Goal: Task Accomplishment & Management: Complete application form

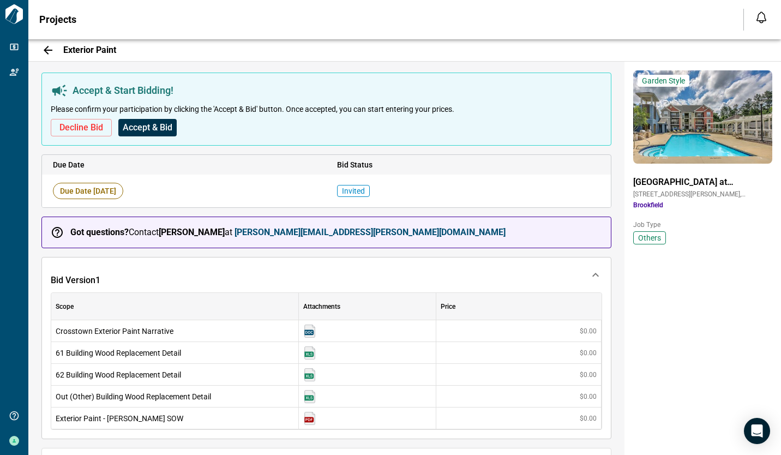
click at [162, 127] on span "Accept & Bid" at bounding box center [148, 127] width 50 height 11
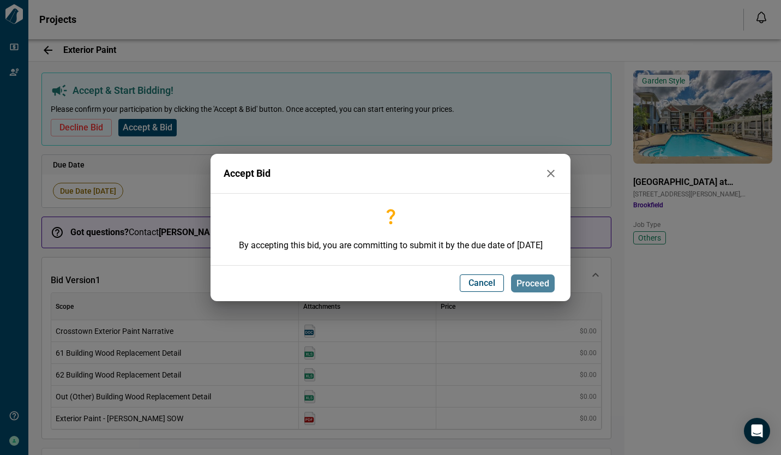
click at [521, 285] on span "Proceed" at bounding box center [532, 283] width 33 height 11
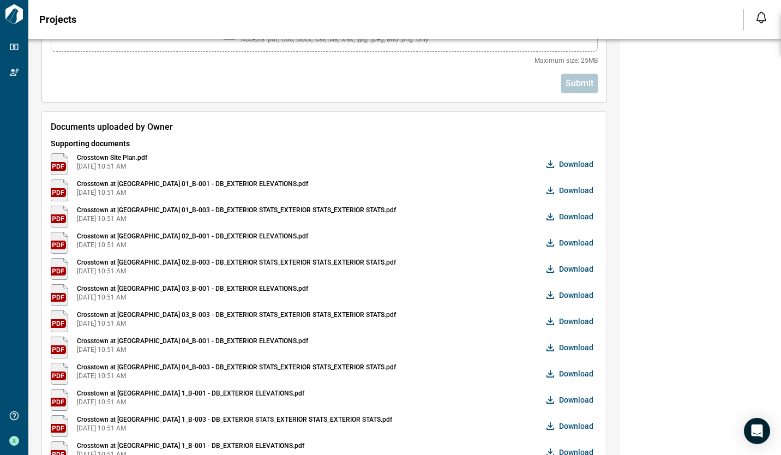
scroll to position [545, 0]
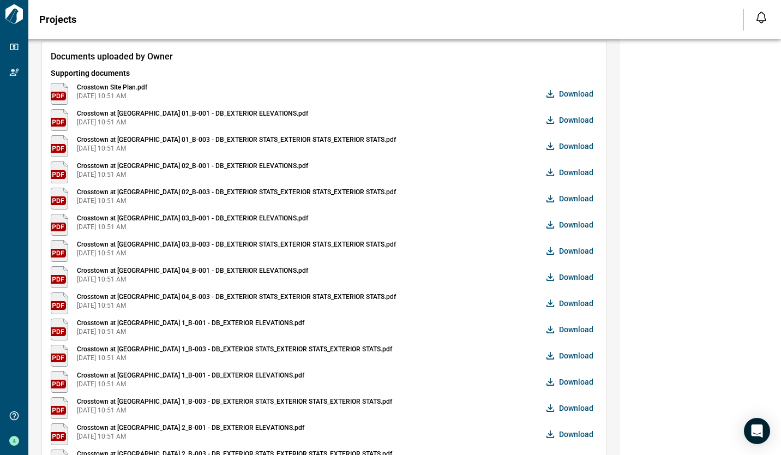
click at [569, 251] on span "Download" at bounding box center [576, 250] width 34 height 11
click at [58, 92] on img at bounding box center [59, 94] width 17 height 22
click at [66, 99] on img at bounding box center [59, 94] width 17 height 22
click at [580, 171] on span "Download" at bounding box center [576, 172] width 34 height 11
